Goal: Task Accomplishment & Management: Use online tool/utility

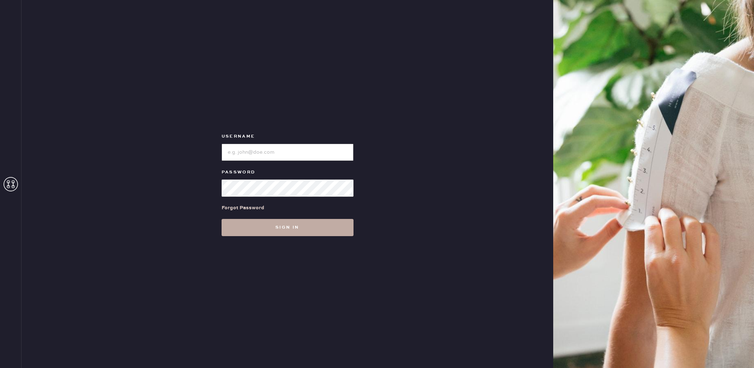
type input "reformationplatform"
click at [303, 224] on button "Sign in" at bounding box center [287, 227] width 132 height 17
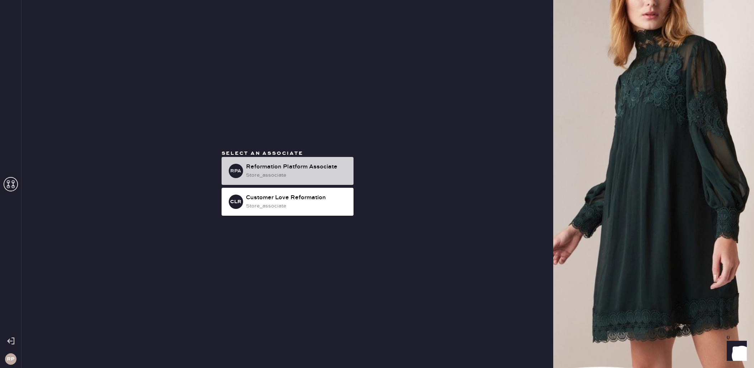
click at [302, 182] on div "RPA Reformation Platform Associate store_associate" at bounding box center [287, 171] width 132 height 28
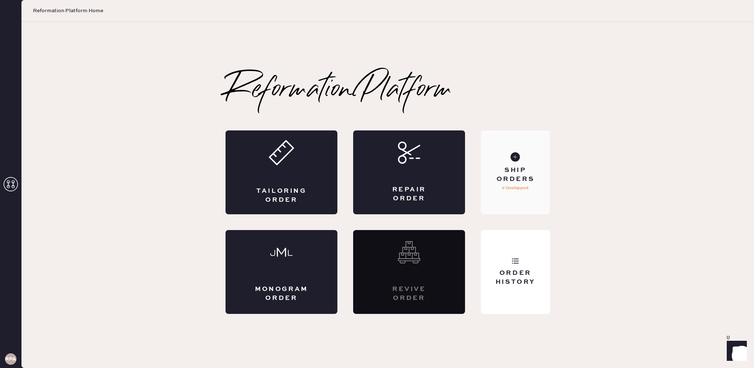
click at [516, 179] on div "Ship Orders" at bounding box center [515, 175] width 58 height 18
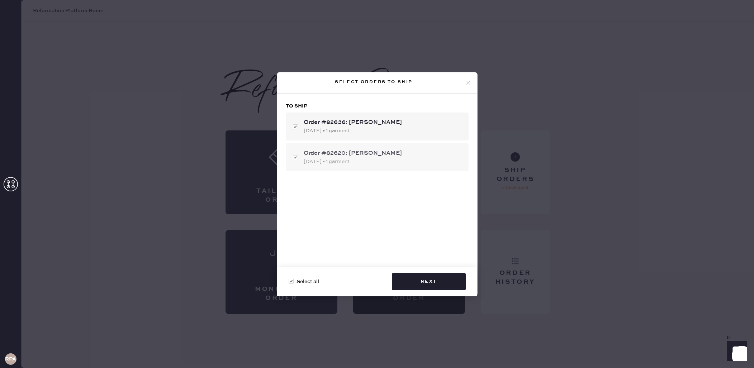
click at [293, 158] on div "Order #82620: [PERSON_NAME] [DATE] • 1 garment" at bounding box center [377, 157] width 183 height 28
checkbox input "false"
click at [451, 278] on button "Next" at bounding box center [429, 281] width 74 height 17
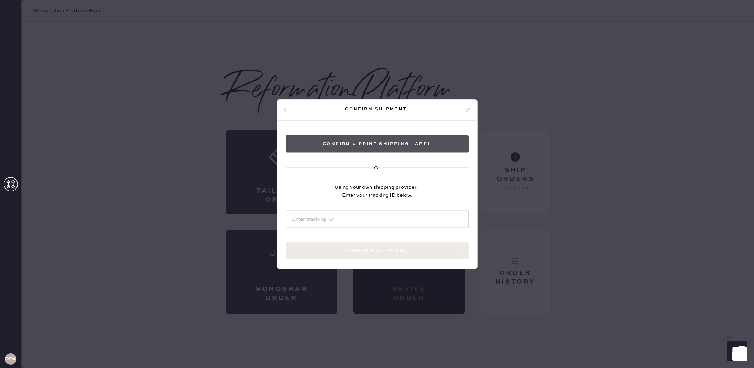
click at [388, 140] on button "Confirm & Print shipping label" at bounding box center [377, 143] width 183 height 17
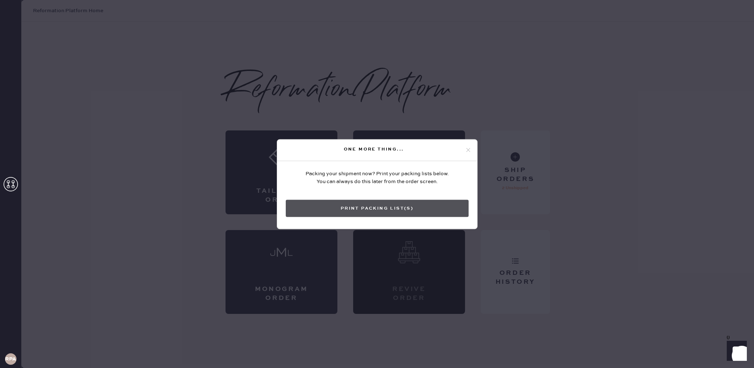
click at [389, 214] on button "Print Packing List(s)" at bounding box center [377, 208] width 183 height 17
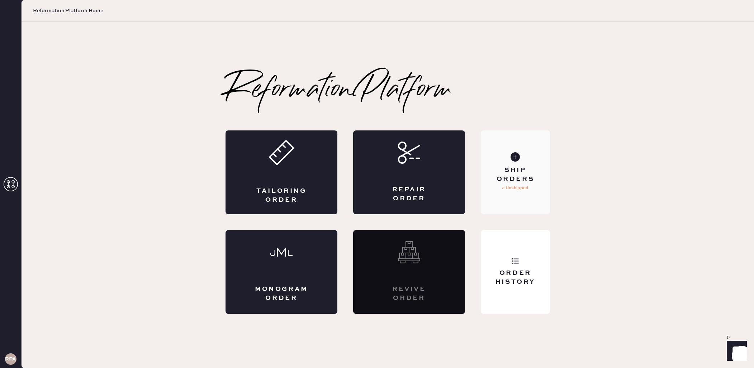
click at [517, 187] on p "2 Unshipped" at bounding box center [515, 188] width 27 height 9
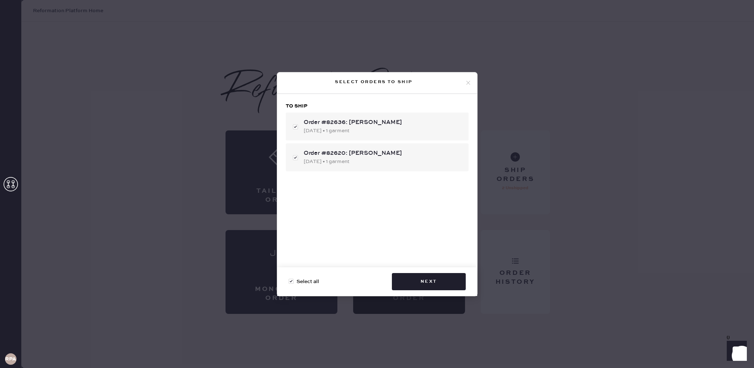
checkbox input "true"
click at [470, 83] on icon at bounding box center [468, 83] width 6 height 6
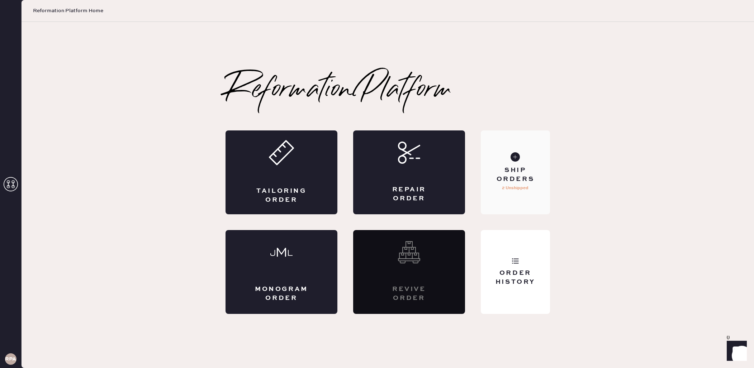
click at [519, 177] on div "Ship Orders" at bounding box center [515, 175] width 58 height 18
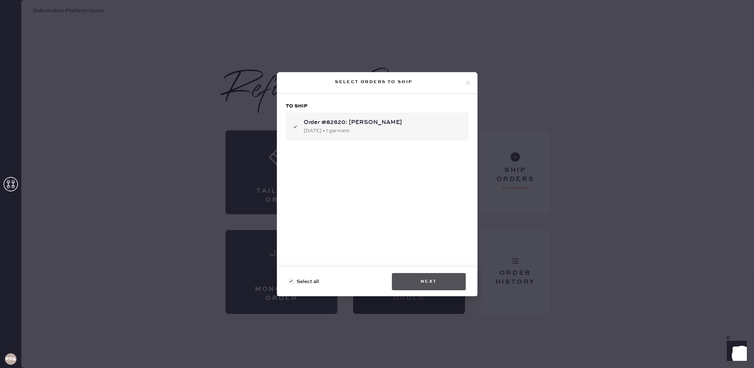
click at [440, 288] on button "Next" at bounding box center [429, 281] width 74 height 17
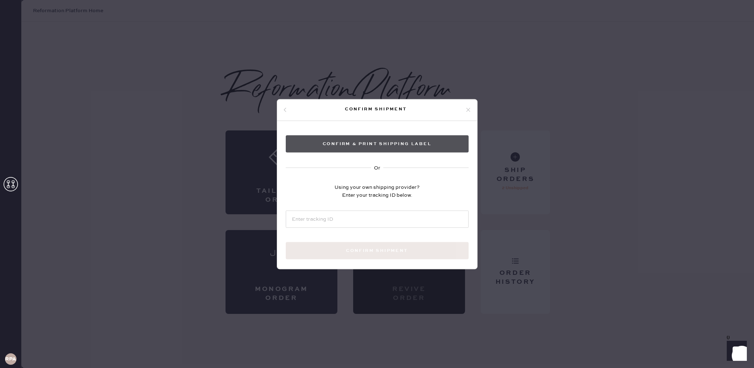
click at [400, 147] on button "Confirm & Print shipping label" at bounding box center [377, 143] width 183 height 17
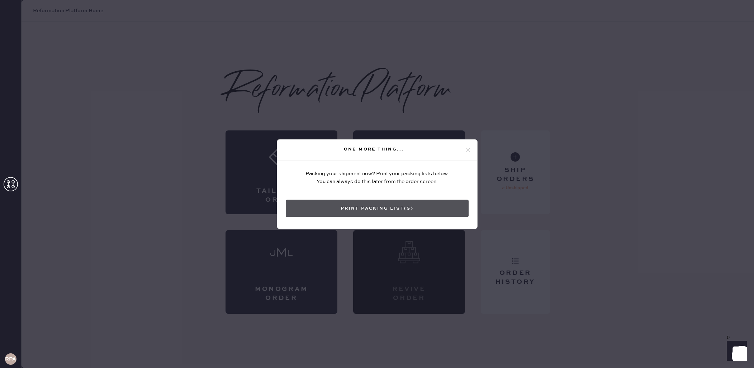
click at [391, 208] on button "Print Packing List(s)" at bounding box center [377, 208] width 183 height 17
